Goal: Task Accomplishment & Management: Use online tool/utility

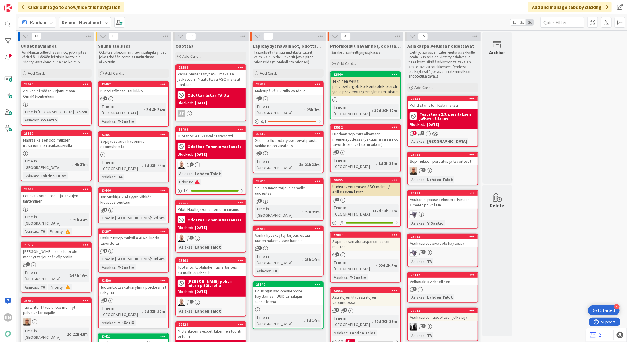
click at [443, 120] on b "Testataan 2.9. päivityksen jälkeen tilanne" at bounding box center [447, 116] width 56 height 8
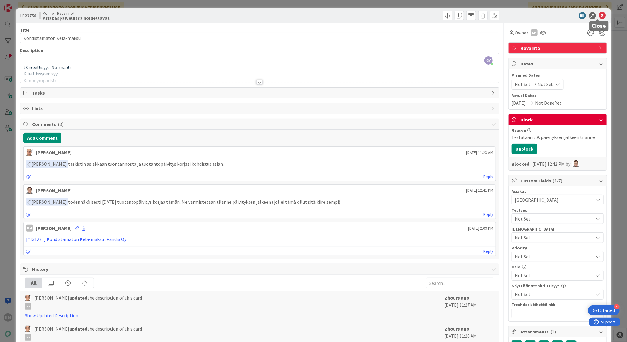
click at [599, 17] on icon at bounding box center [602, 15] width 7 height 7
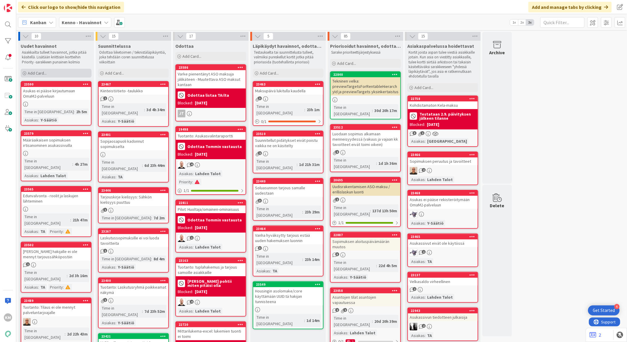
click at [60, 74] on div "Add Card..." at bounding box center [56, 73] width 71 height 9
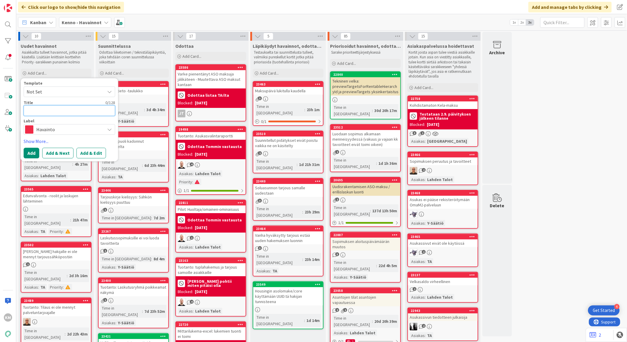
paste textarea "Hyvityksen tekeminen, kun sopimus on päätetty ja lasku on jo lähtenyt."
type textarea "Hyvityksen tekeminen, kun sopimus on päätetty ja lasku on jo lähtenyt."
type textarea "x"
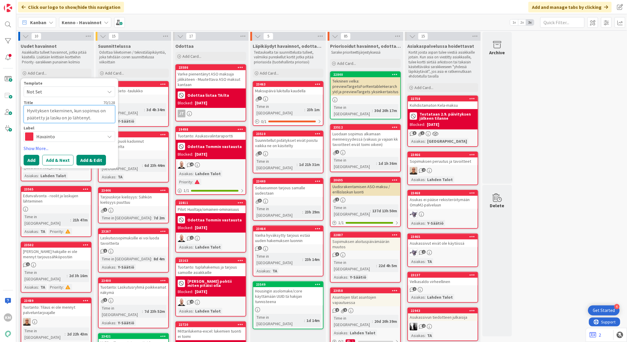
type textarea "Hyvityksen tekeminen, kun sopimus on päätetty ja lasku on jo lähtenyt."
click at [93, 158] on button "Add & Edit" at bounding box center [91, 160] width 30 height 11
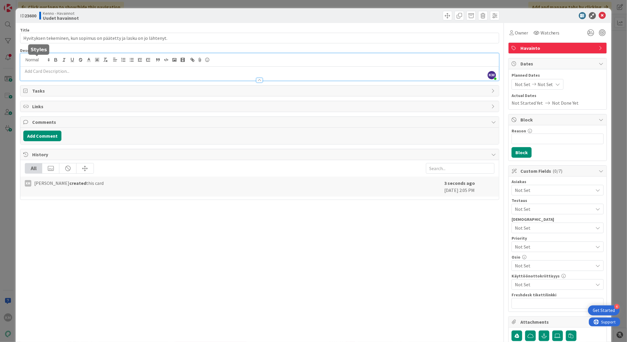
drag, startPoint x: 49, startPoint y: 59, endPoint x: 34, endPoint y: 71, distance: 19.5
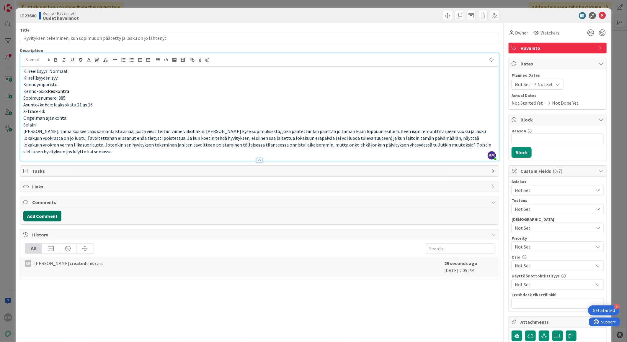
click at [50, 211] on button "Add Comment" at bounding box center [42, 216] width 38 height 11
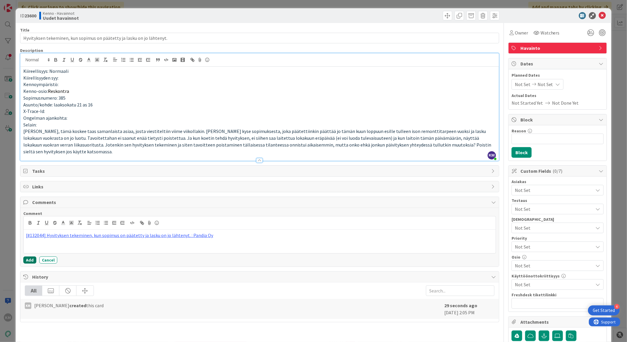
click at [33, 257] on button "Add" at bounding box center [29, 260] width 13 height 7
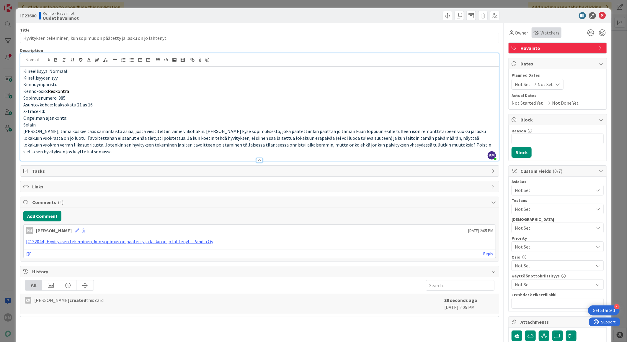
click at [533, 35] on icon at bounding box center [536, 32] width 6 height 5
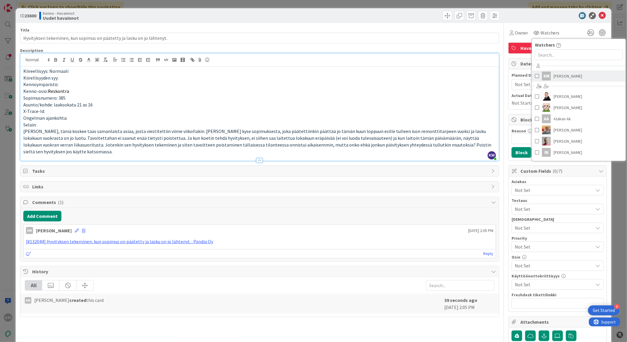
click at [559, 77] on span "[PERSON_NAME]" at bounding box center [568, 76] width 29 height 9
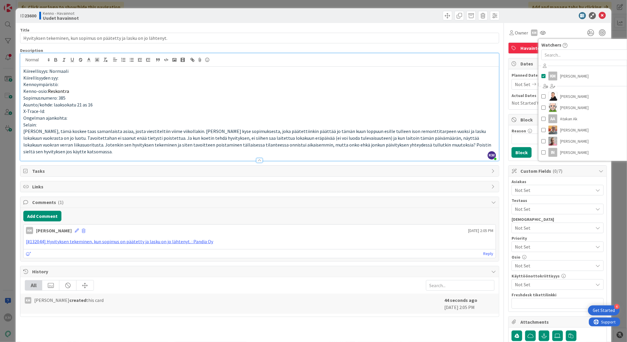
drag, startPoint x: 559, startPoint y: 20, endPoint x: 557, endPoint y: 27, distance: 7.0
click at [559, 21] on div "ID 23600 Kenno - Havainnot Uudet havainnot" at bounding box center [314, 15] width 596 height 15
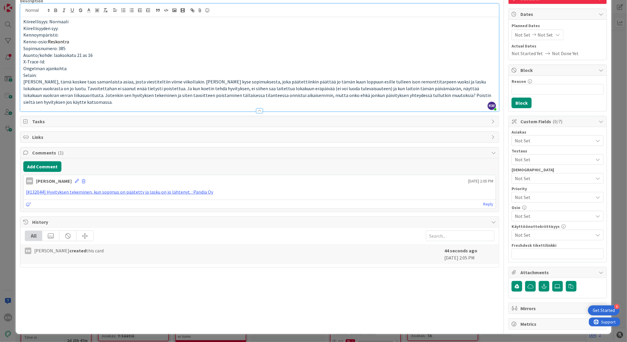
scroll to position [50, 0]
click at [533, 140] on span "Not Set" at bounding box center [554, 140] width 79 height 7
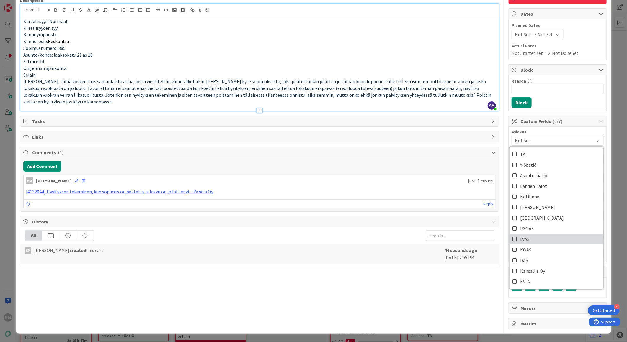
click at [539, 239] on link "LVAS" at bounding box center [556, 239] width 94 height 11
click at [544, 22] on span "Planned Dates" at bounding box center [558, 25] width 92 height 6
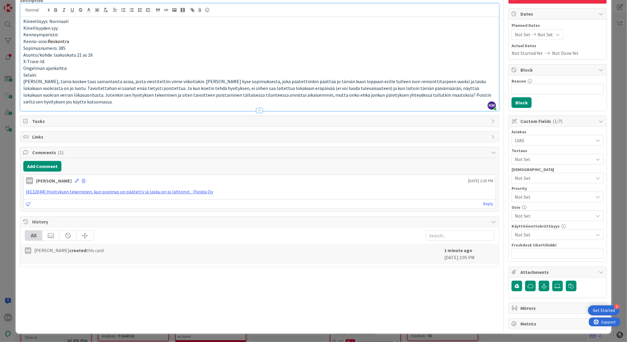
scroll to position [0, 0]
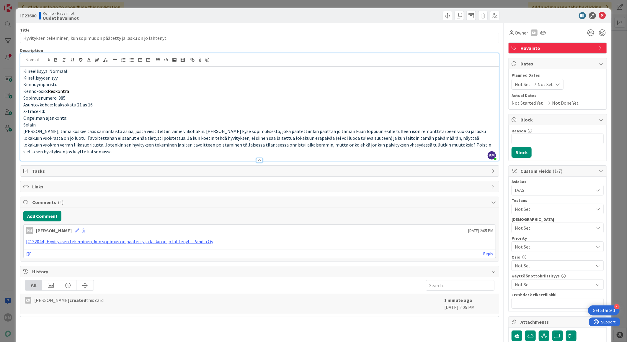
click at [32, 13] on b "23600" at bounding box center [30, 16] width 12 height 6
copy b "23600"
drag, startPoint x: 595, startPoint y: 13, endPoint x: 589, endPoint y: 18, distance: 6.9
click at [599, 13] on icon at bounding box center [602, 15] width 7 height 7
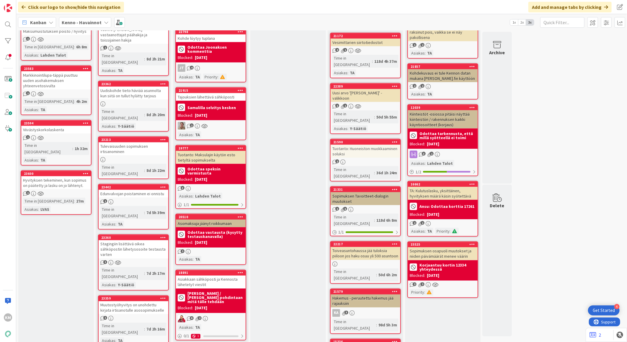
scroll to position [500, 0]
